Goal: Navigation & Orientation: Understand site structure

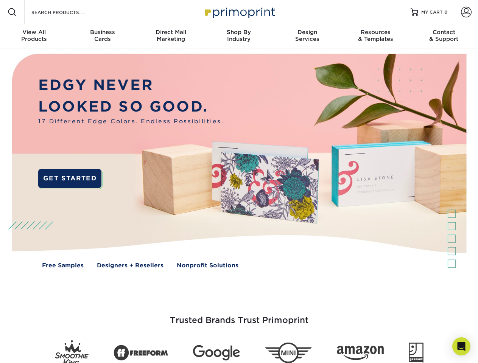
click at [239, 182] on img at bounding box center [238, 166] width 473 height 237
click at [12, 12] on span at bounding box center [12, 12] width 9 height 9
click at [466, 12] on span at bounding box center [466, 12] width 11 height 11
click at [34, 36] on div "View All Products" at bounding box center [34, 36] width 68 height 14
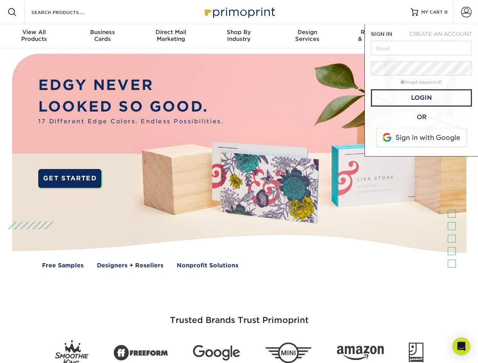
click at [102, 36] on div "Business Cards" at bounding box center [102, 36] width 68 height 14
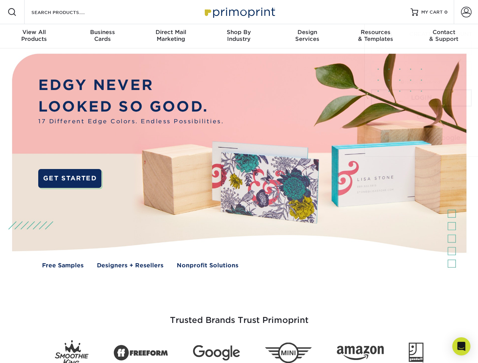
click at [171, 36] on div "Direct Mail Marketing" at bounding box center [171, 36] width 68 height 14
click at [239, 36] on div "Shop By Industry" at bounding box center [239, 36] width 68 height 14
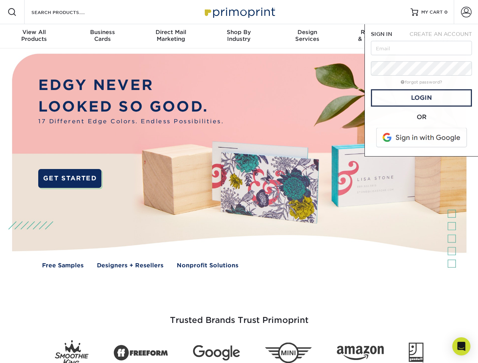
click at [307, 36] on div "Design Services" at bounding box center [307, 36] width 68 height 14
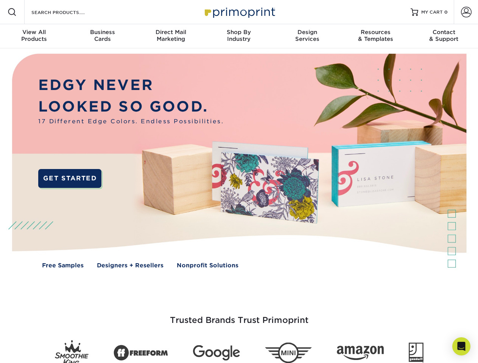
click at [375, 36] on span "SIGN IN" at bounding box center [381, 34] width 21 height 6
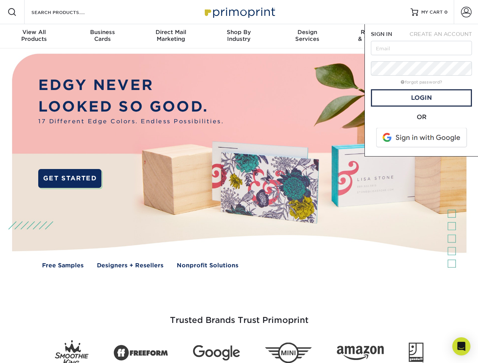
click at [444, 36] on div "Contact & Support" at bounding box center [444, 36] width 68 height 14
